Goal: Transaction & Acquisition: Purchase product/service

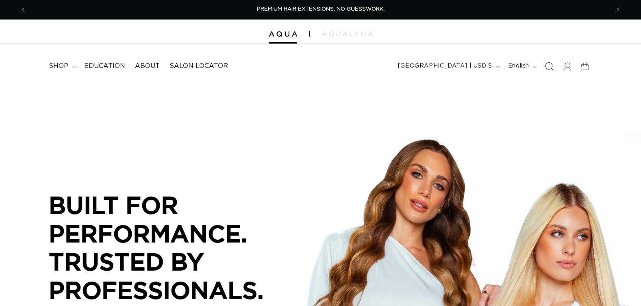
click at [550, 65] on icon "Search" at bounding box center [549, 66] width 9 height 9
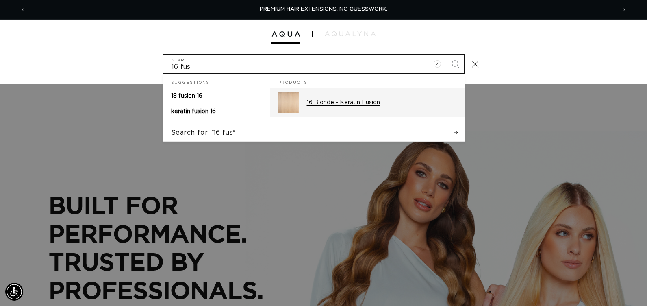
type input "16 fus"
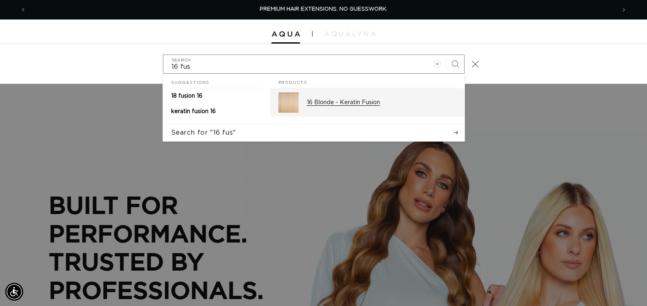
click at [350, 104] on p "16 Blonde - Keratin Fusion" at bounding box center [382, 102] width 150 height 7
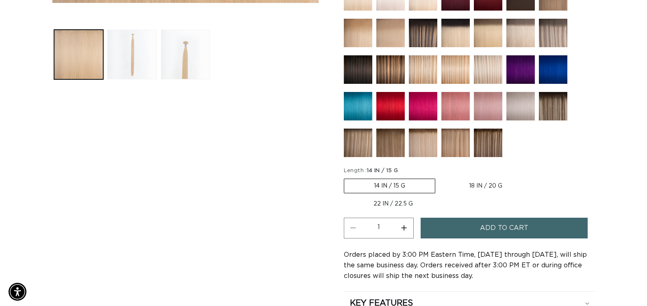
scroll to position [0, 1167]
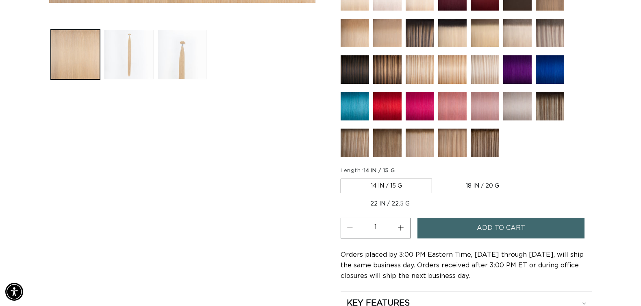
click at [444, 228] on button "Add to cart" at bounding box center [501, 228] width 167 height 21
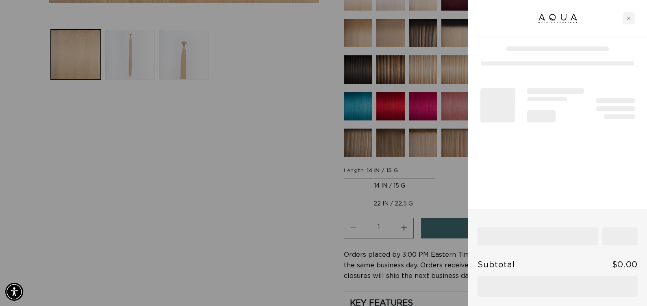
scroll to position [0, 0]
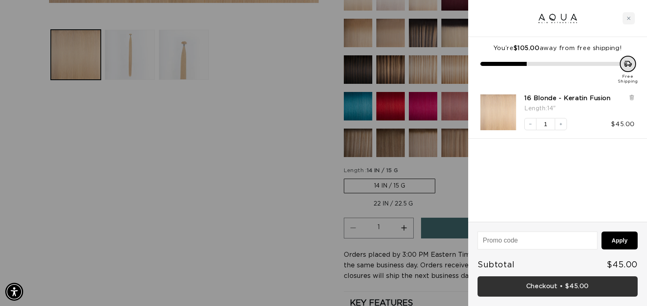
click at [542, 284] on link "Checkout • $45.00" at bounding box center [558, 286] width 160 height 21
